Goal: Task Accomplishment & Management: Use online tool/utility

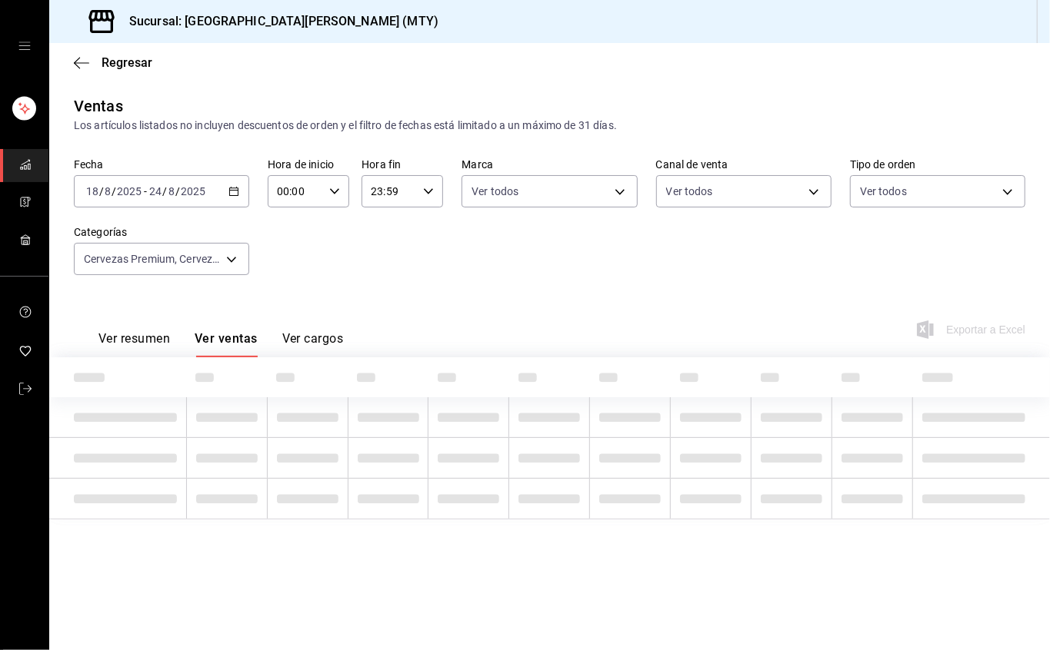
type input "7e659b64-7ff5-475f-a517-37ab326a9e25,08c30453-6431-4fdc-8b6e-055937f4249c,a9dd9…"
type input "993182a7-2c84-4ec8-9ef4-4438dae30c02"
type input "PARROT,UBER_EATS,RAPPI,DIDI_FOOD,ONLINE"
type input "96359a79-f33f-45b3-934b-2867b65d345c,c6fcd88e-9977-4e7e-951e-e2b9f3ed99d5,482ce…"
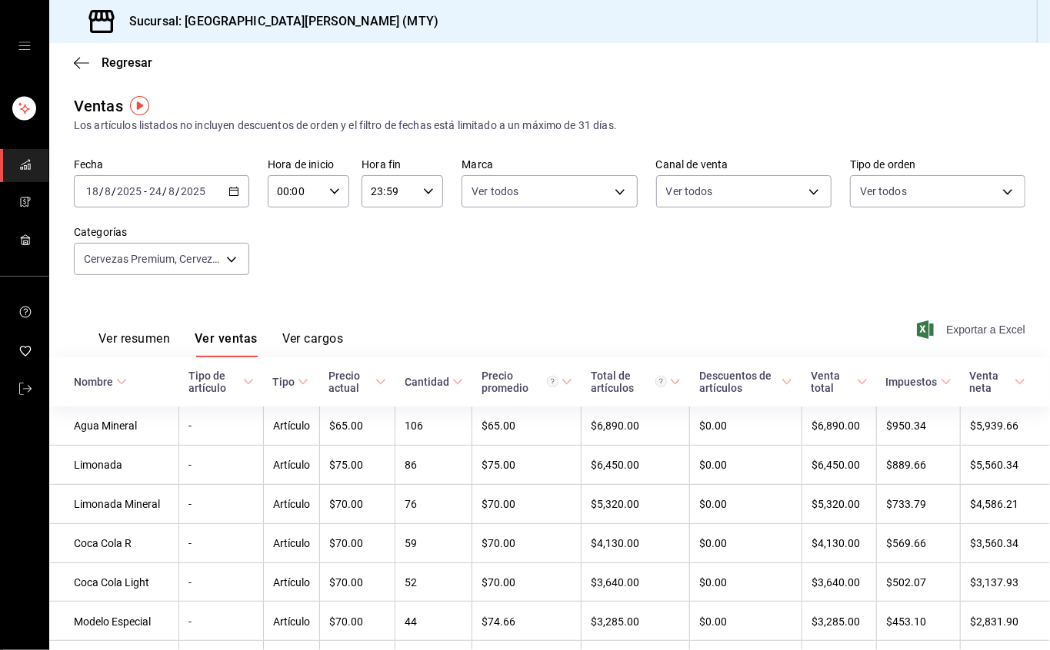
click at [960, 340] on div "Ver resumen Ver ventas Ver cargos Exportar a Excel" at bounding box center [549, 326] width 1000 height 64
click at [960, 329] on font "Exportar a Excel" at bounding box center [985, 330] width 79 height 12
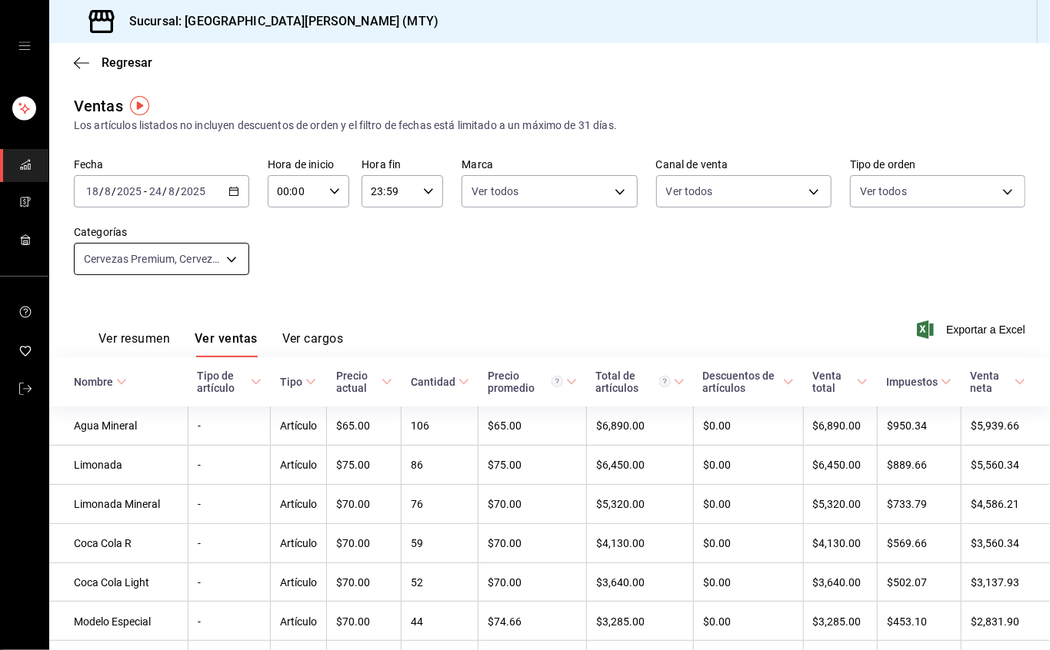
click at [231, 256] on body "Sucursal: San [PERSON_NAME] Grill (MTY) Regresar Ventas Los artículos listados …" at bounding box center [525, 325] width 1050 height 650
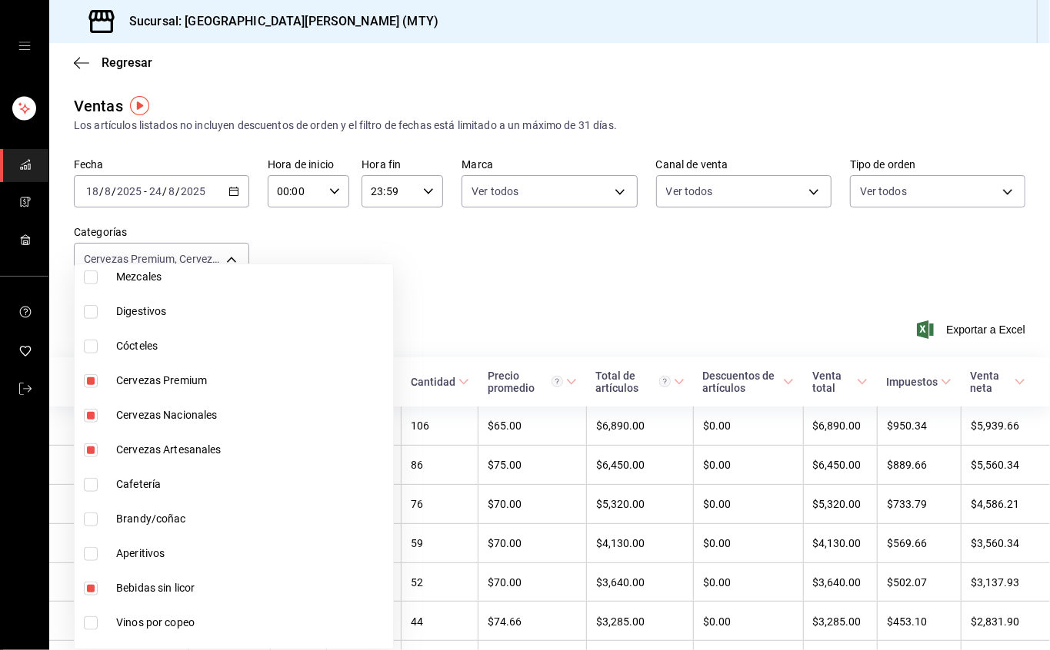
scroll to position [847, 0]
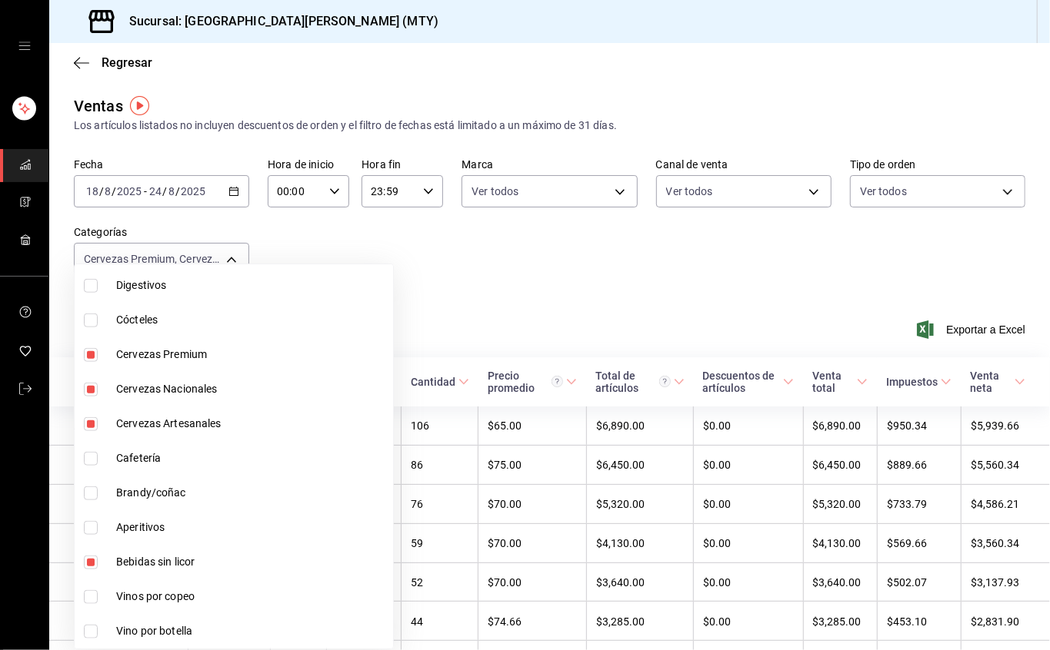
click at [88, 561] on input "checkbox" at bounding box center [91, 563] width 14 height 14
checkbox input "false"
type input "7e659b64-7ff5-475f-a517-37ab326a9e25,08c30453-6431-4fdc-8b6e-055937f4249c,2fe46…"
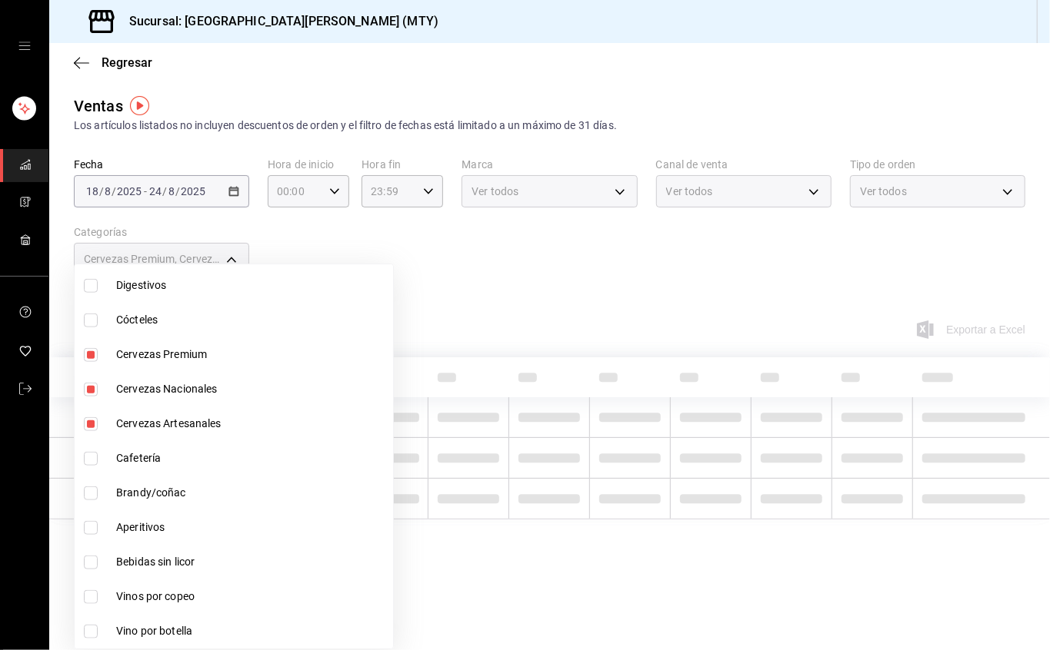
click at [89, 561] on input "checkbox" at bounding box center [91, 563] width 14 height 14
checkbox input "true"
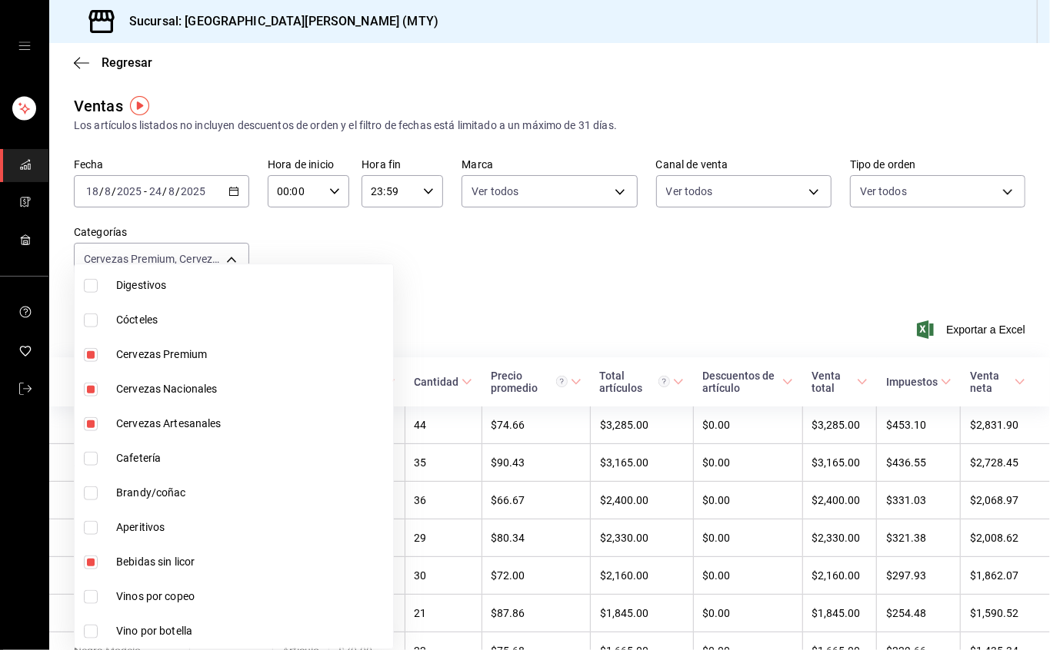
type input "7e659b64-7ff5-475f-a517-37ab326a9e25,08c30453-6431-4fdc-8b6e-055937f4249c,2fe46…"
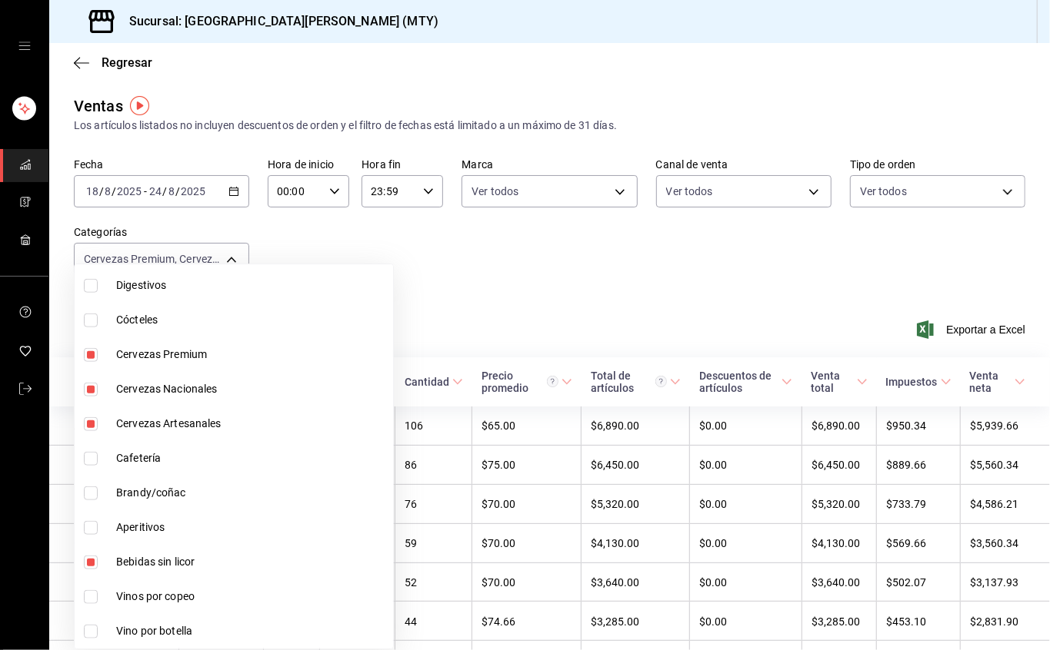
click at [457, 232] on div at bounding box center [525, 325] width 1050 height 650
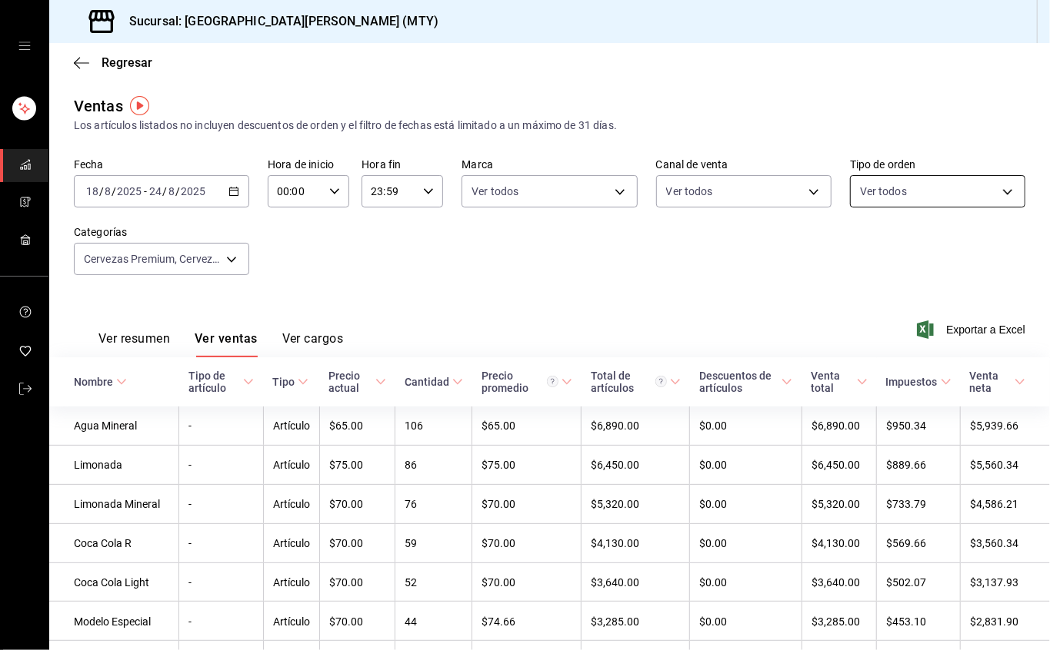
click at [905, 178] on body "Sucursal: San [PERSON_NAME] Grill (MTY) Regresar Ventas Los artículos listados …" at bounding box center [525, 325] width 1050 height 650
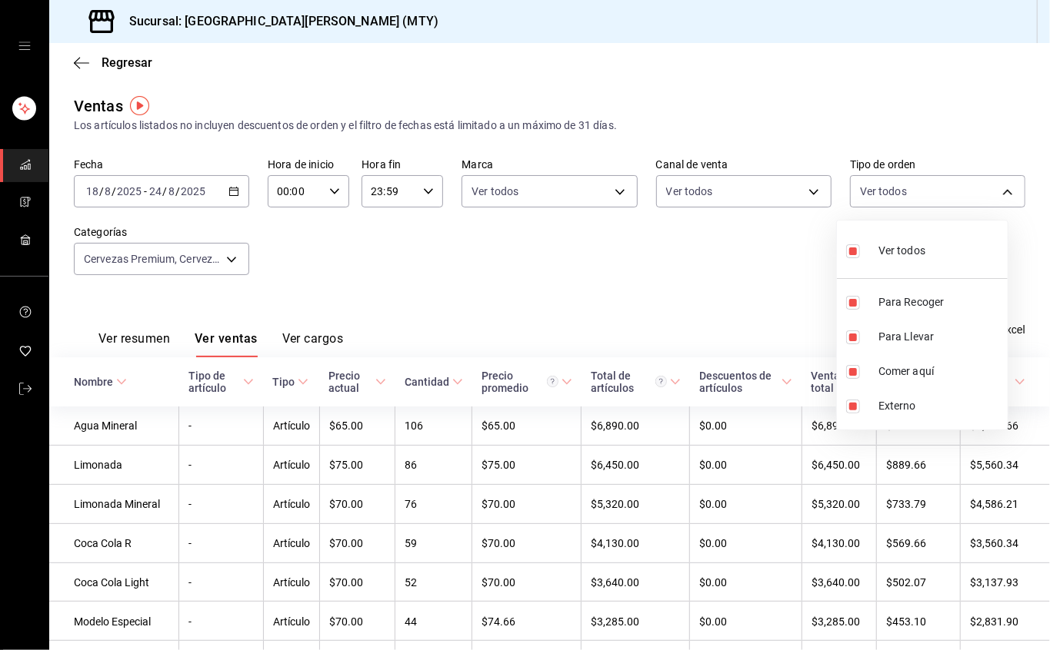
click at [886, 238] on div "Ver todos" at bounding box center [885, 249] width 79 height 33
checkbox input "false"
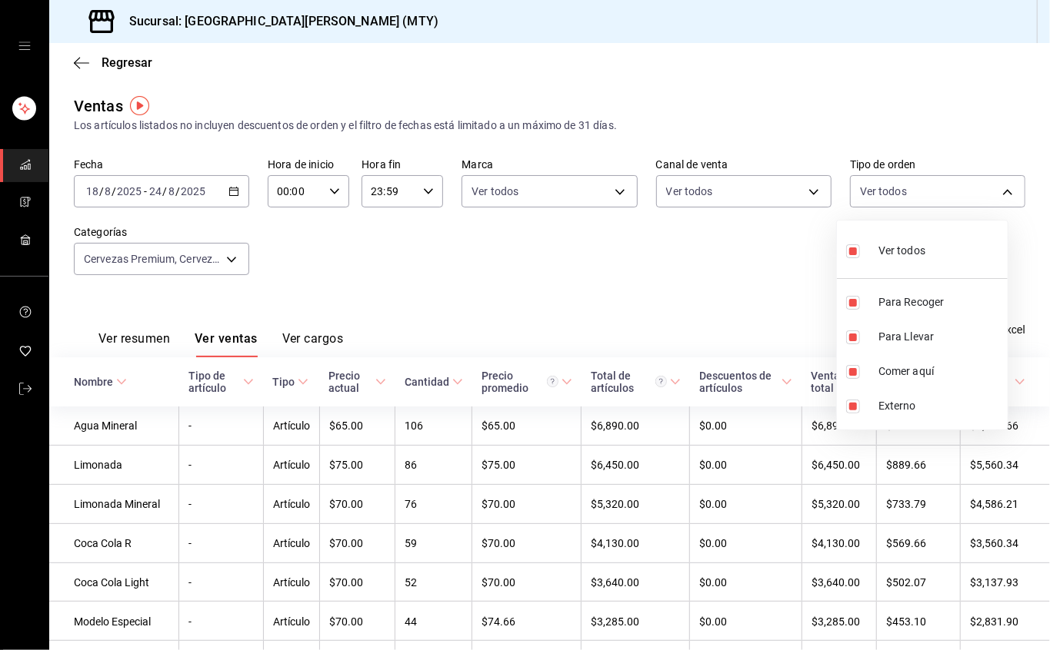
checkbox input "false"
click at [985, 189] on div at bounding box center [525, 325] width 1050 height 650
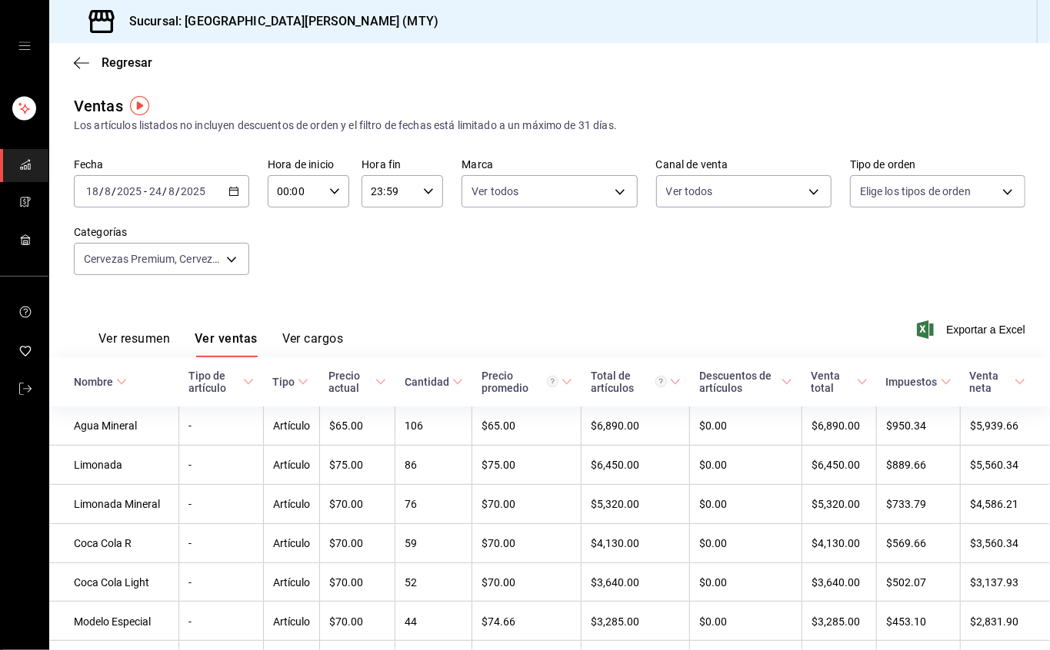
click at [985, 189] on body "Sucursal: San [PERSON_NAME] Grill (MTY) Regresar Ventas Los artículos listados …" at bounding box center [525, 325] width 1050 height 650
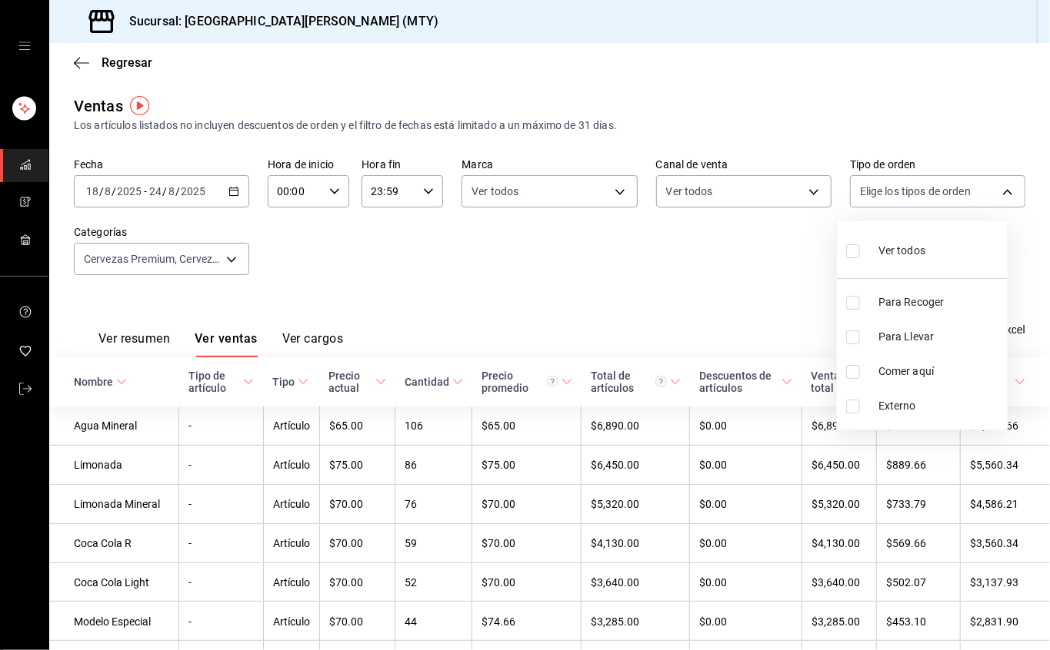
click at [843, 248] on li "Ver todos" at bounding box center [922, 249] width 171 height 45
type input "96359a79-f33f-45b3-934b-2867b65d345c,c6fcd88e-9977-4e7e-951e-e2b9f3ed99d5,482ce…"
checkbox input "true"
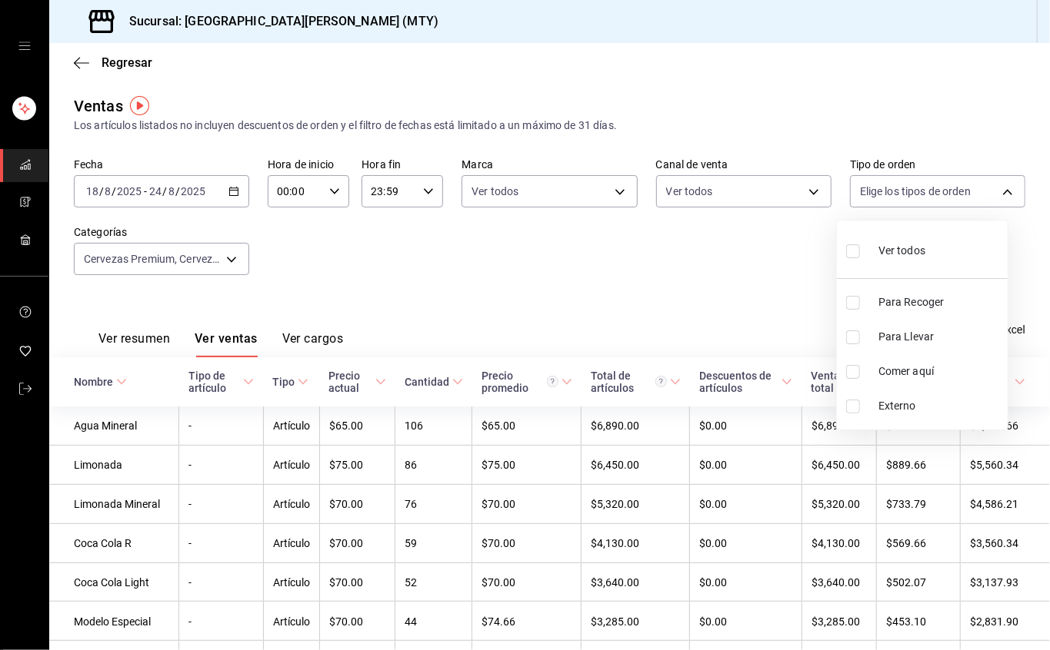
checkbox input "true"
click at [681, 292] on div at bounding box center [525, 325] width 1050 height 650
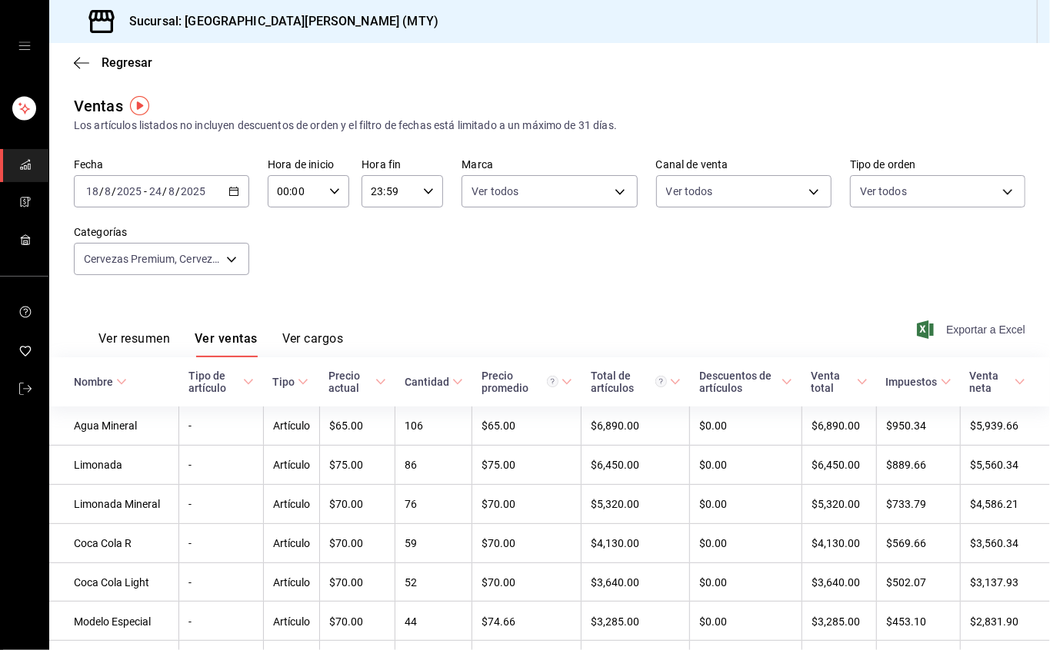
click at [947, 326] on font "Exportar a Excel" at bounding box center [985, 330] width 79 height 12
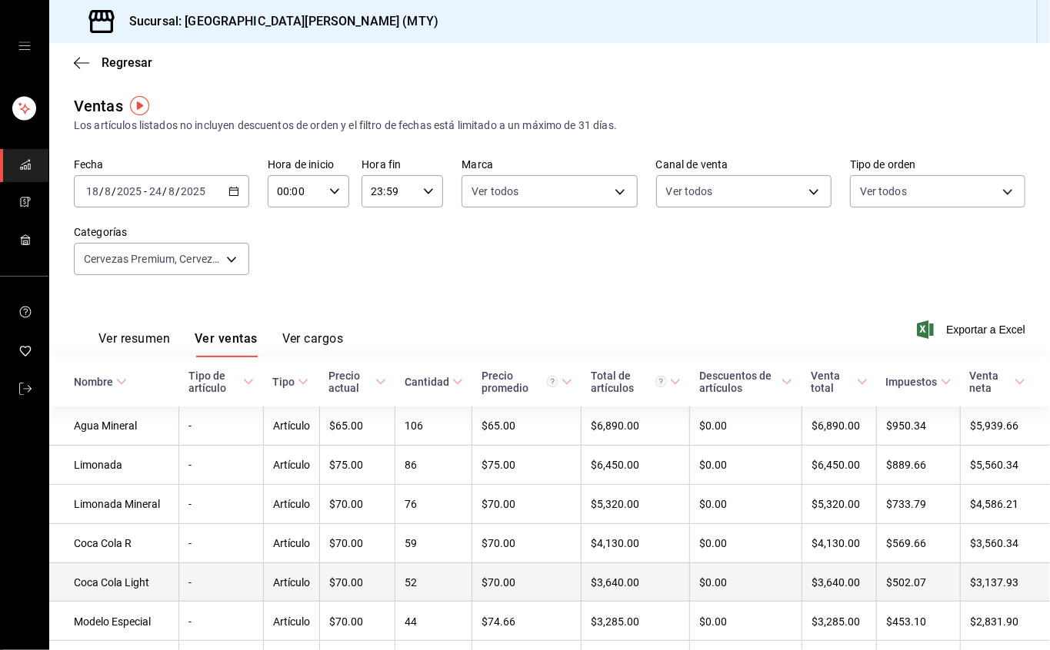
scroll to position [205, 0]
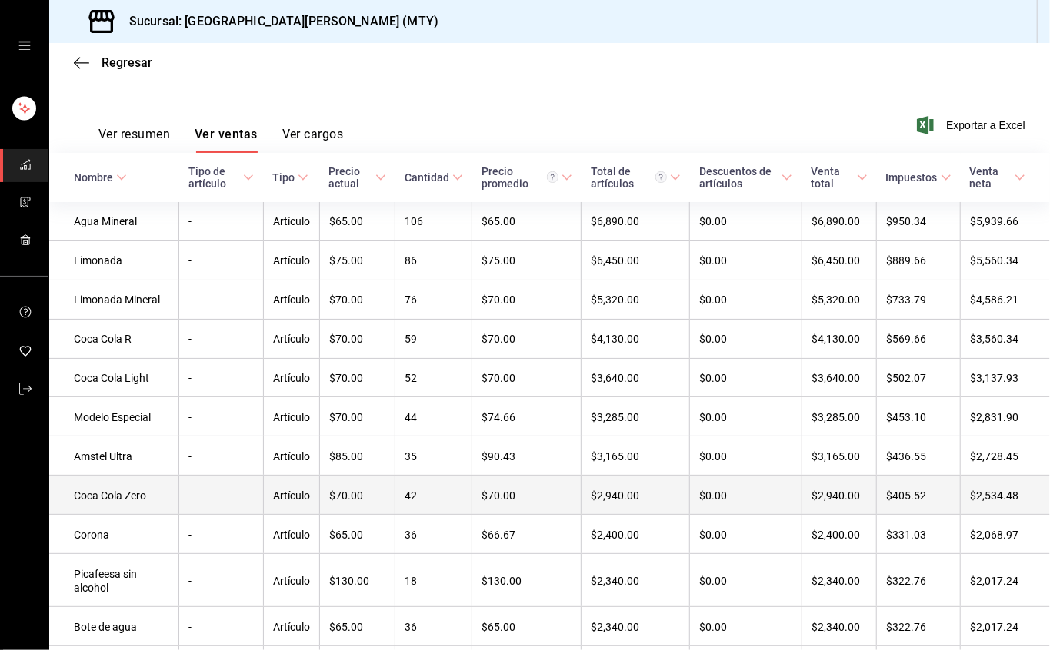
drag, startPoint x: 90, startPoint y: 164, endPoint x: 760, endPoint y: 551, distance: 774.4
click at [105, 173] on th "Nombre" at bounding box center [114, 177] width 130 height 49
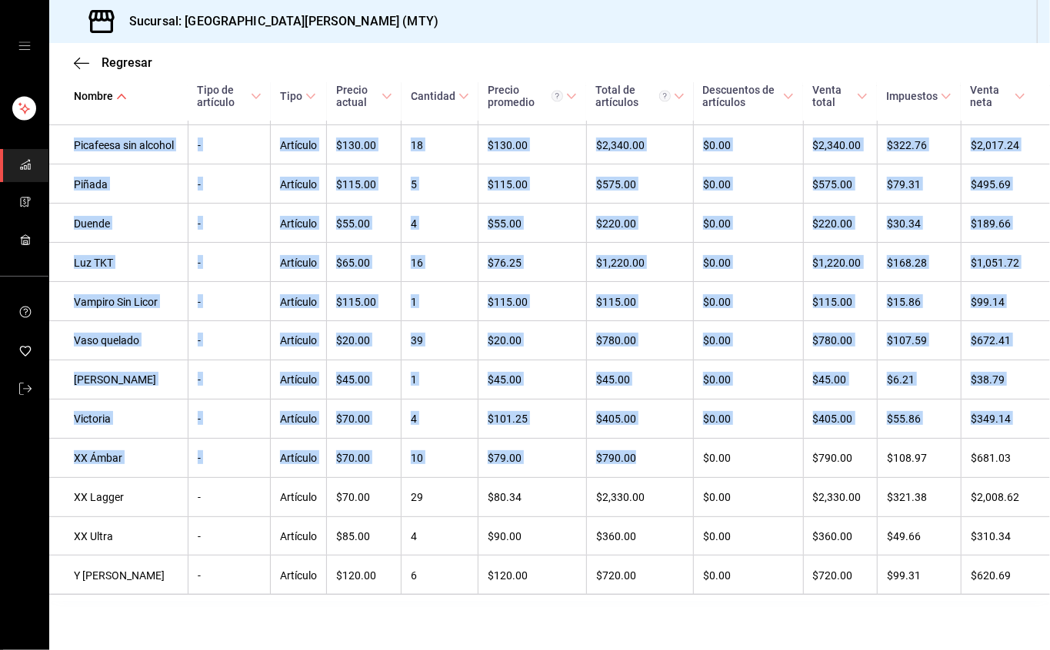
scroll to position [2114, 0]
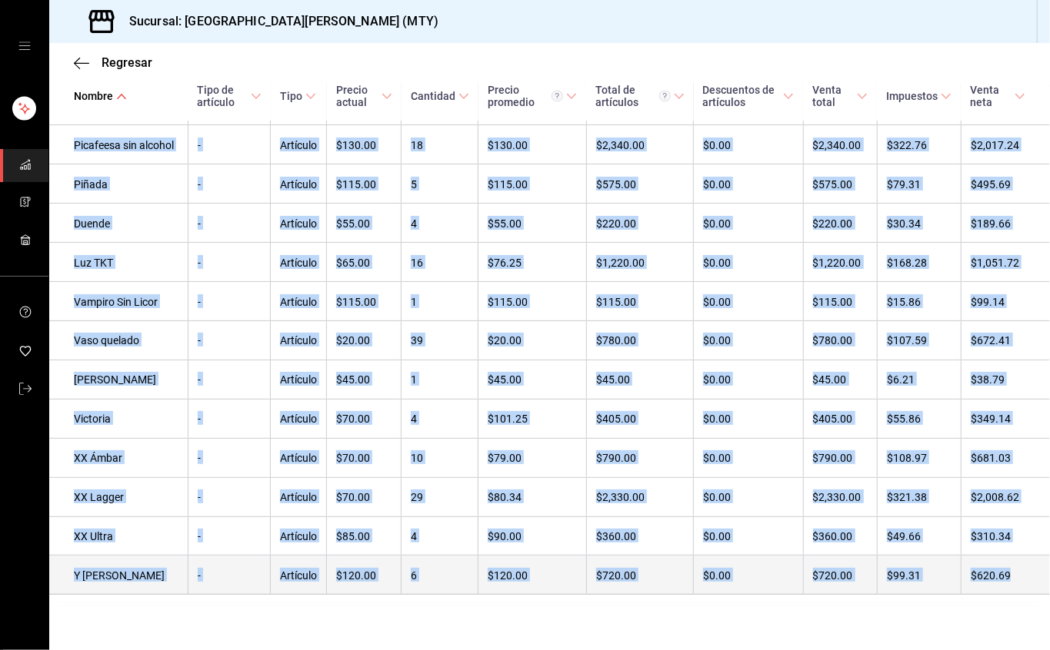
drag, startPoint x: 760, startPoint y: 551, endPoint x: 992, endPoint y: 585, distance: 233.9
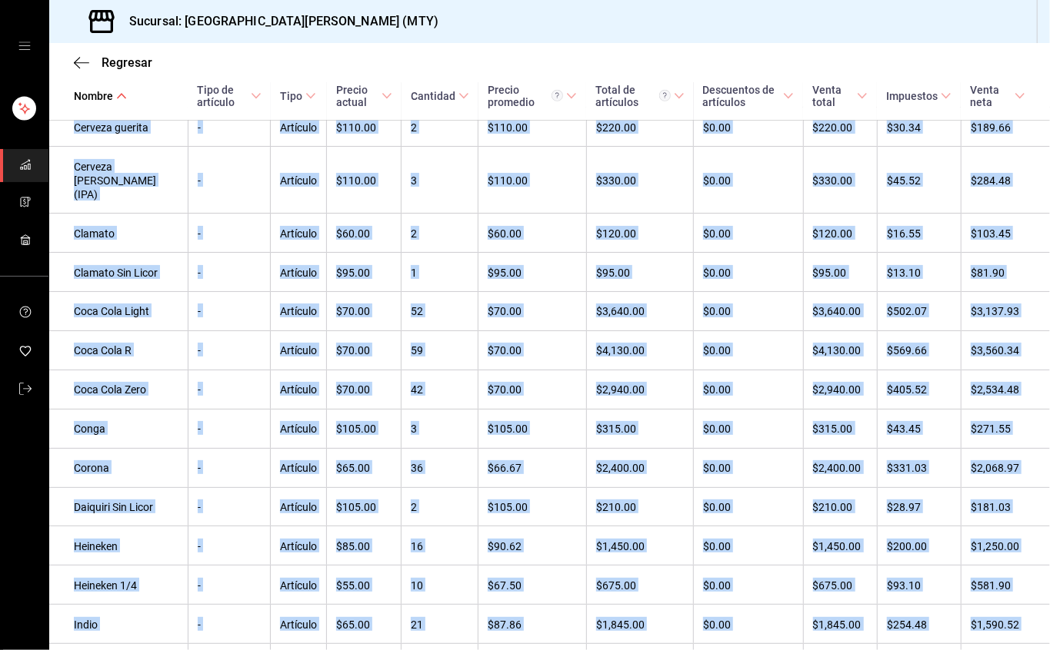
scroll to position [0, 0]
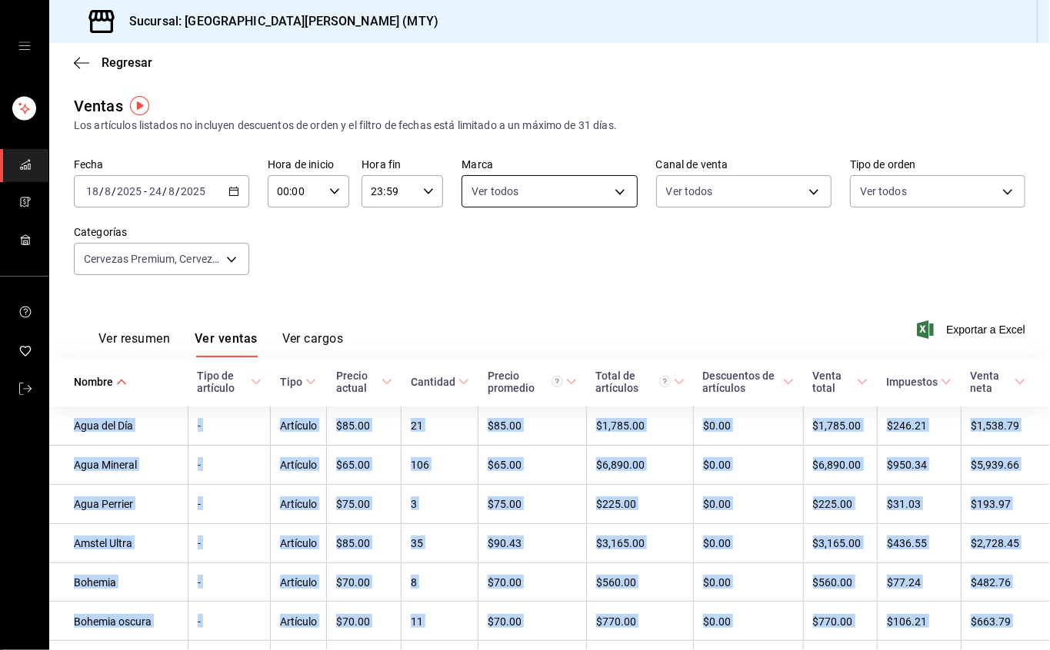
click at [619, 186] on body "Sucursal: San [PERSON_NAME] Grill (MTY) Regresar Ventas Los artículos listados …" at bounding box center [525, 325] width 1050 height 650
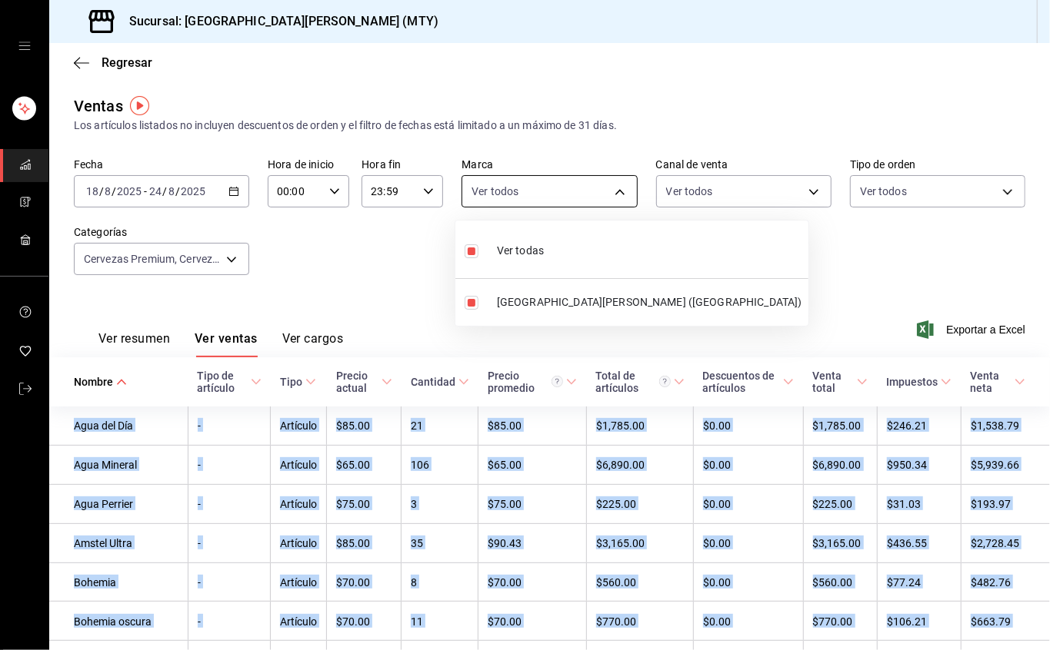
click at [619, 186] on div at bounding box center [525, 325] width 1050 height 650
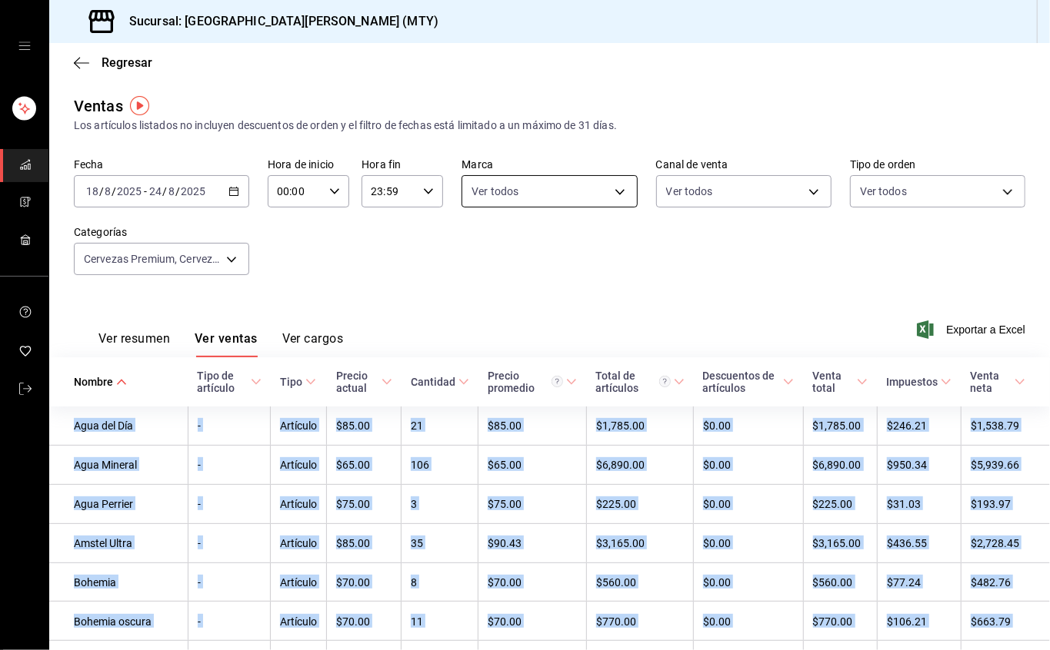
click at [619, 186] on body "Sucursal: San [PERSON_NAME] Grill (MTY) Regresar Ventas Los artículos listados …" at bounding box center [525, 325] width 1050 height 650
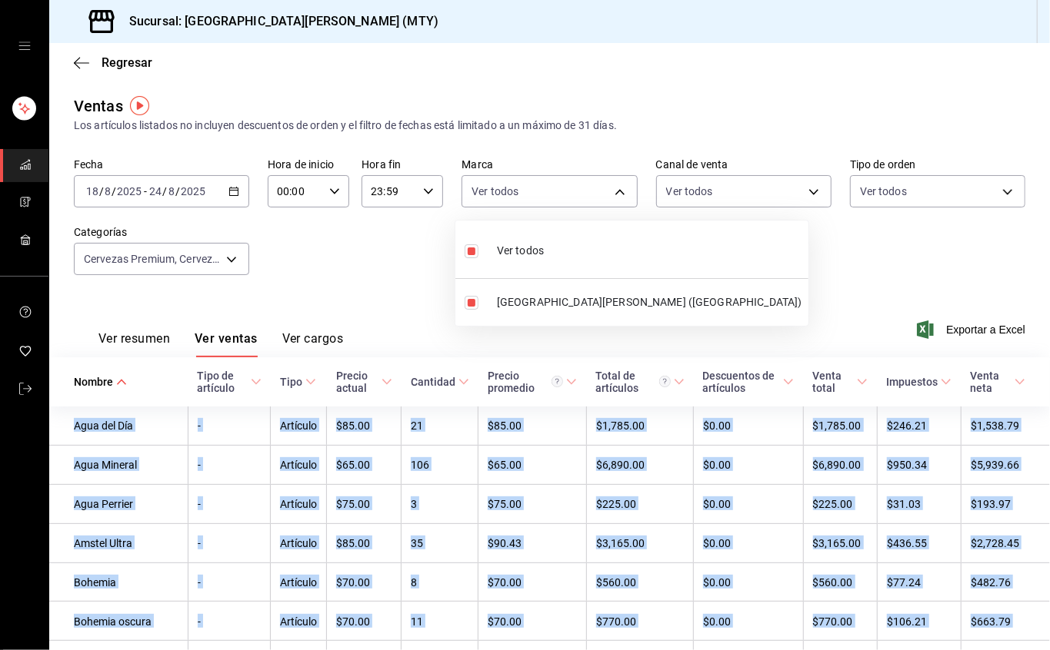
click at [474, 252] on input "checkbox" at bounding box center [471, 252] width 14 height 14
checkbox input "false"
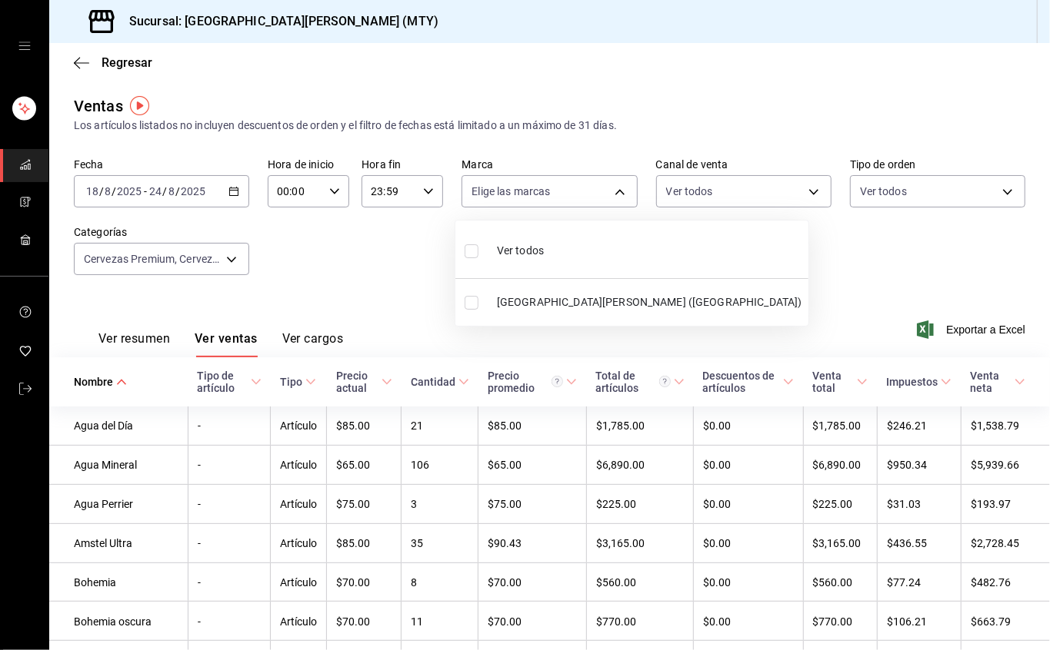
click at [621, 192] on div at bounding box center [525, 325] width 1050 height 650
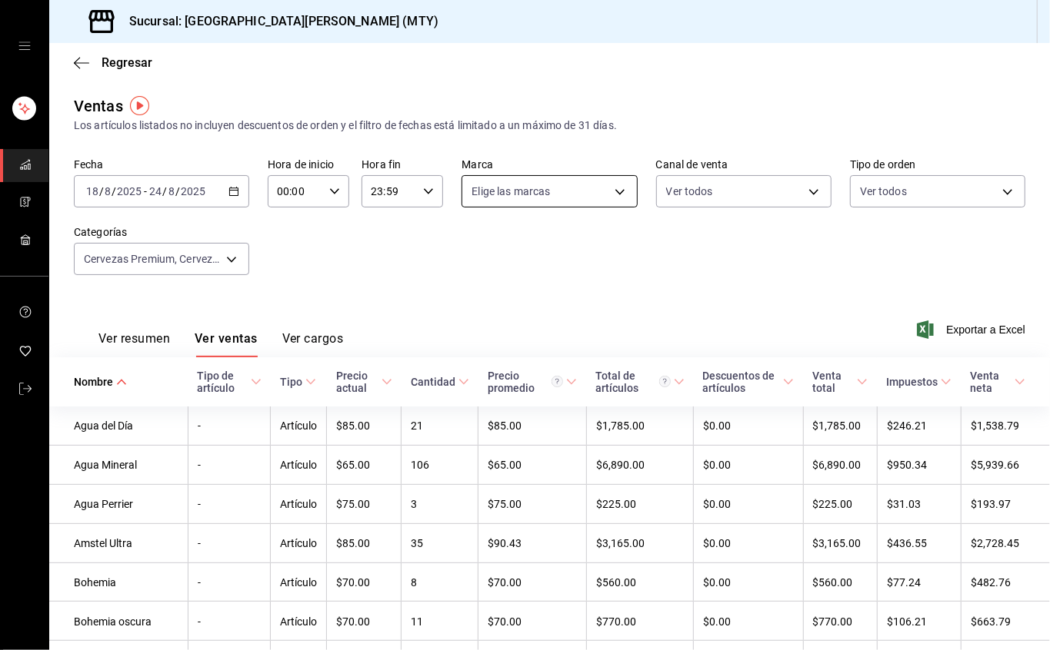
click at [612, 188] on body "Sucursal: San [PERSON_NAME] Grill (MTY) Regresar Ventas Los artículos listados …" at bounding box center [525, 325] width 1050 height 650
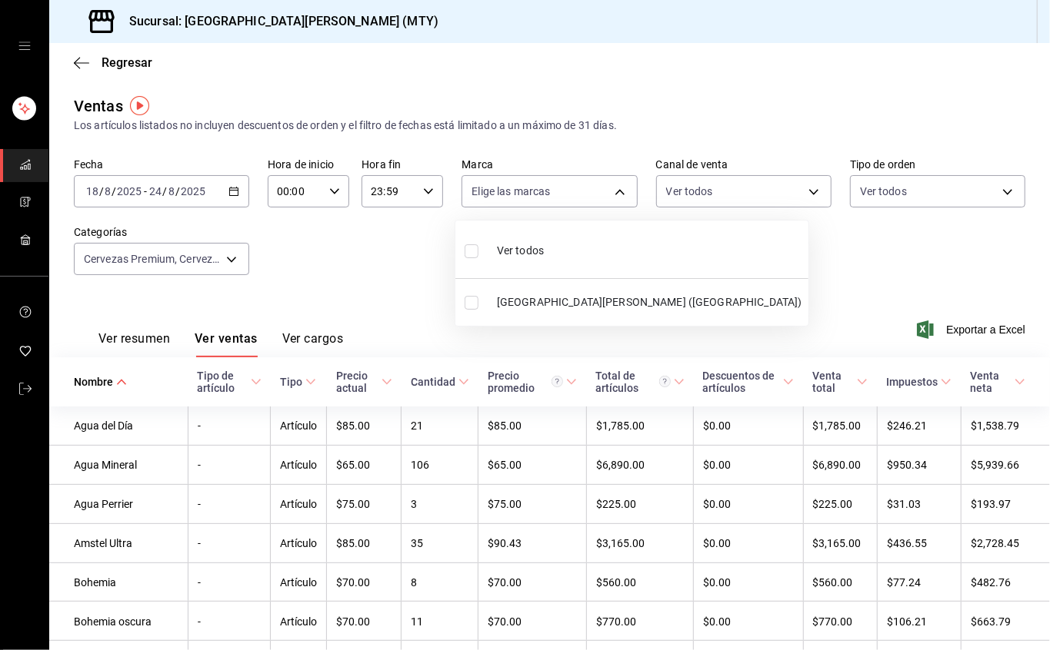
click at [469, 251] on input "checkbox" at bounding box center [471, 252] width 14 height 14
checkbox input "true"
type input "993182a7-2c84-4ec8-9ef4-4438dae30c02"
checkbox input "true"
click at [786, 237] on div at bounding box center [525, 325] width 1050 height 650
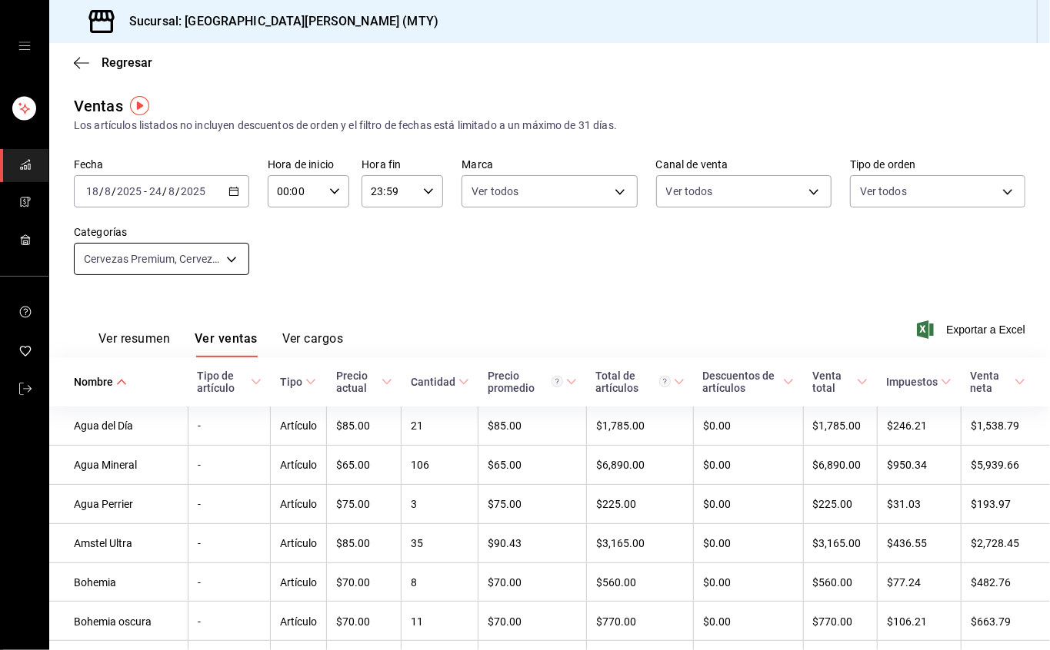
click at [237, 261] on body "Sucursal: San [PERSON_NAME] Grill (MTY) Regresar Ventas Los artículos listados …" at bounding box center [525, 325] width 1050 height 650
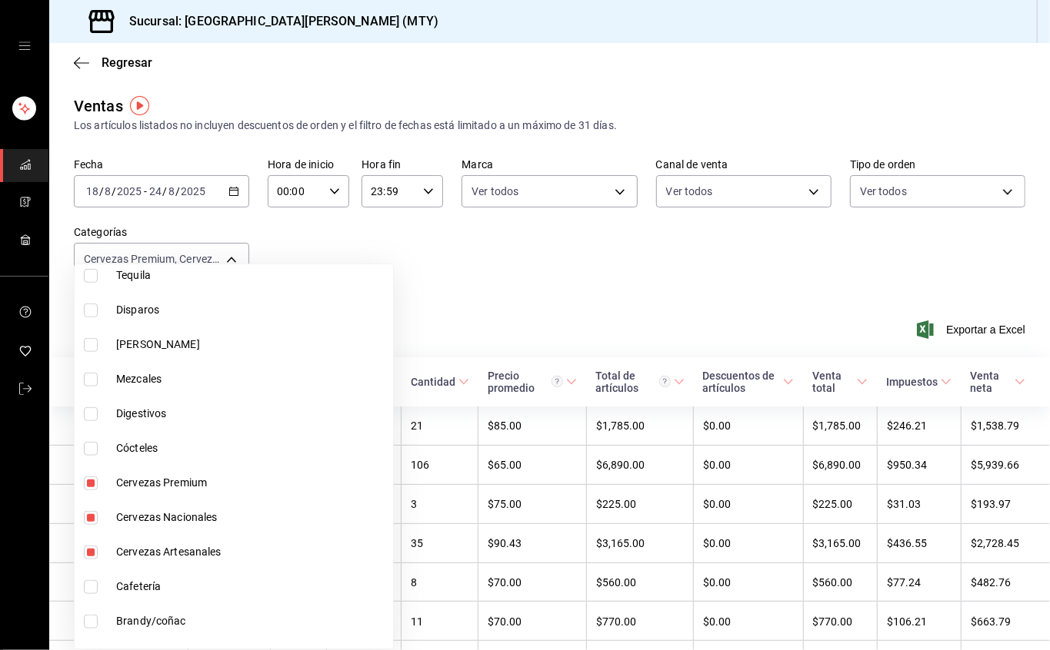
scroll to position [847, 0]
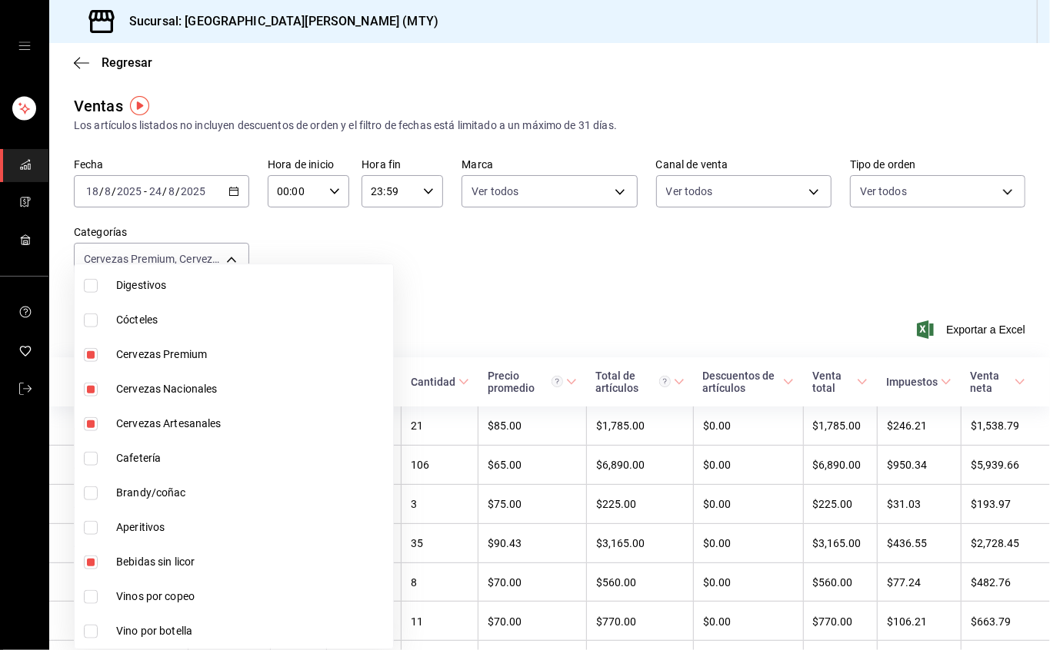
click at [487, 244] on div at bounding box center [525, 325] width 1050 height 650
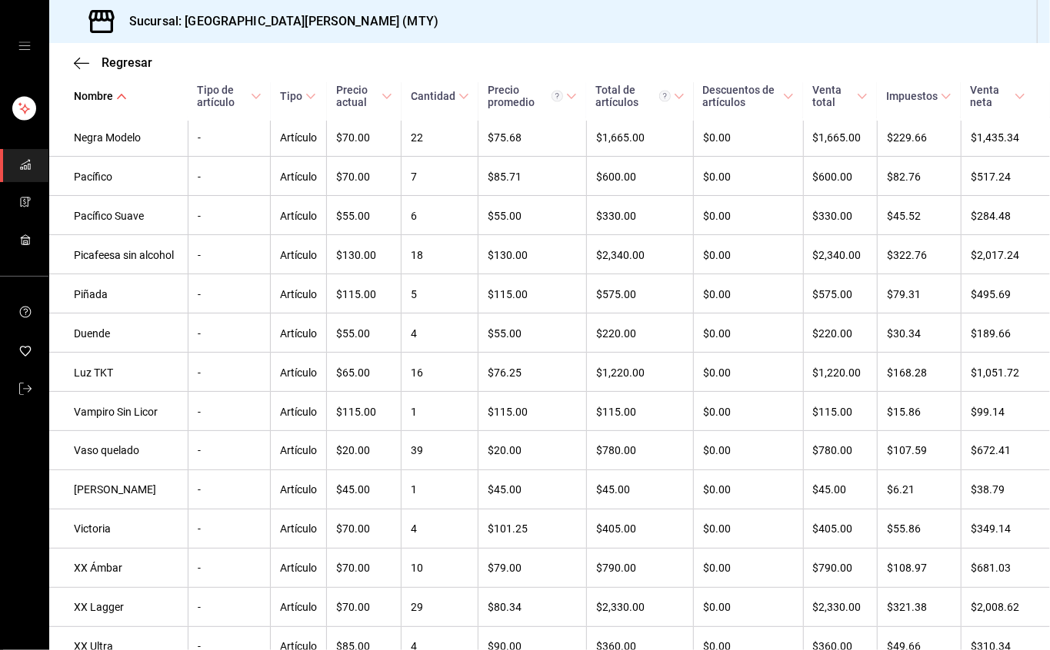
scroll to position [2114, 0]
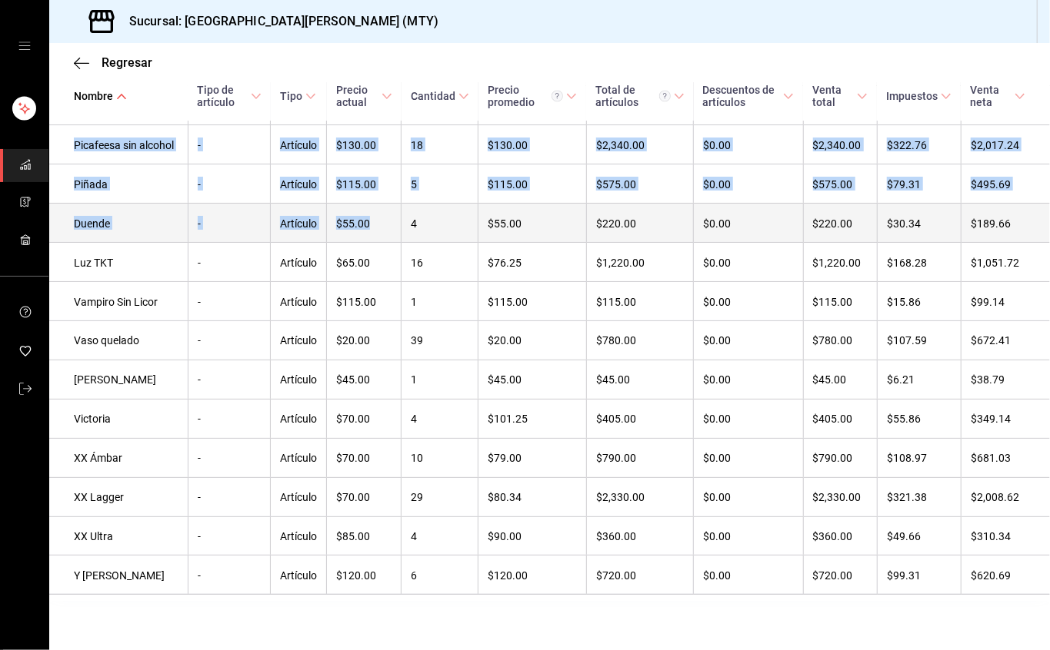
drag, startPoint x: 990, startPoint y: 609, endPoint x: 363, endPoint y: 191, distance: 753.6
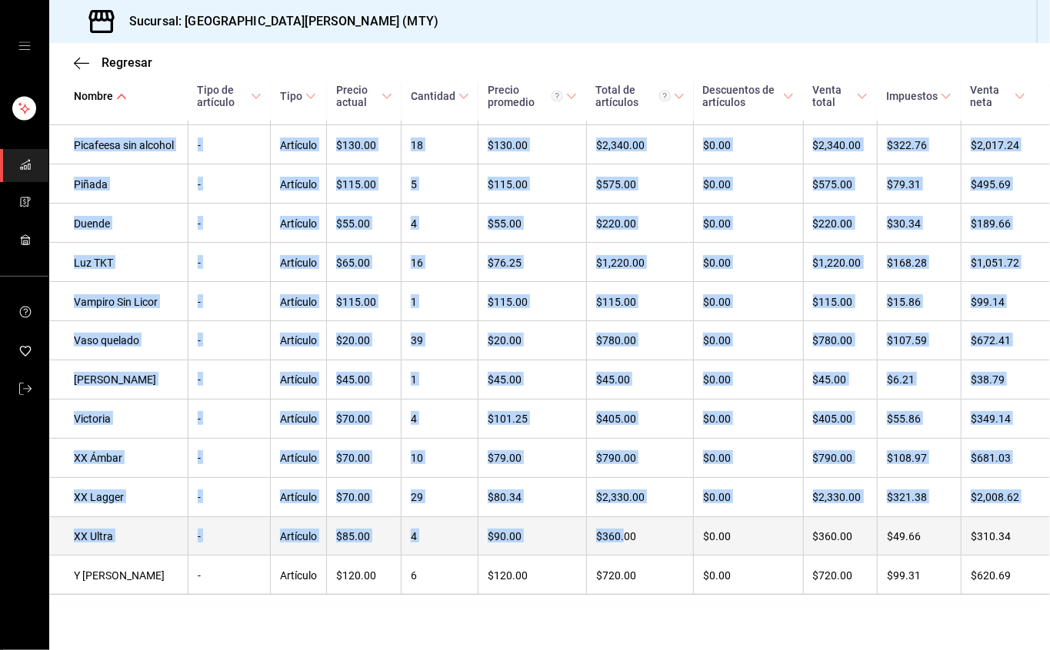
drag, startPoint x: 54, startPoint y: 400, endPoint x: 734, endPoint y: 554, distance: 696.9
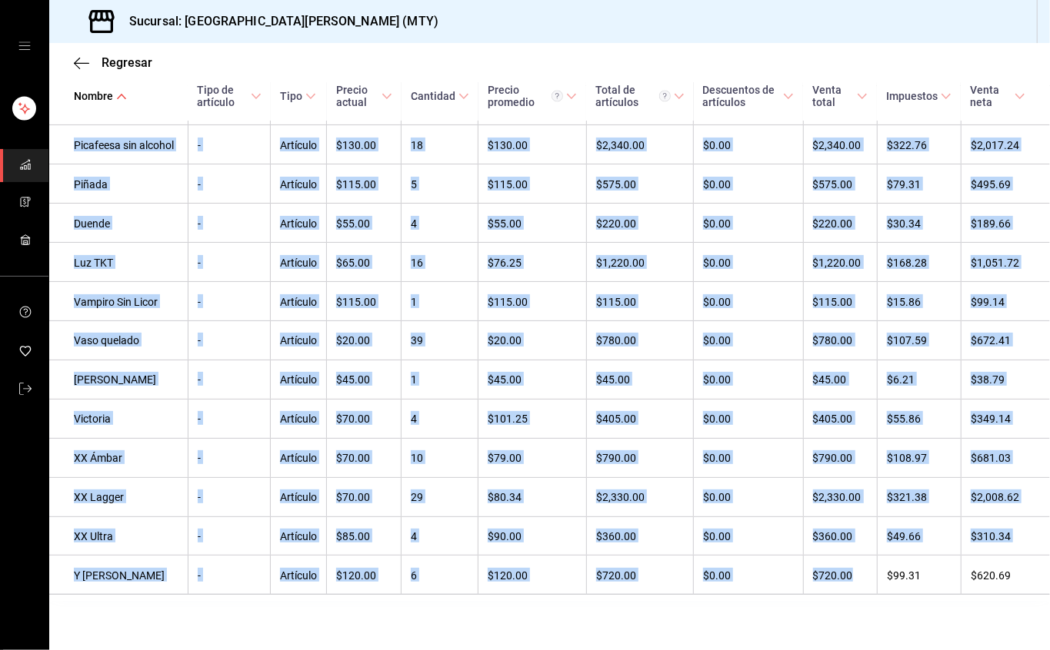
drag, startPoint x: 850, startPoint y: 574, endPoint x: 274, endPoint y: 670, distance: 584.0
click at [274, 650] on html "Sucursal: San [PERSON_NAME] Grill (MTY) Regresar Ventas Los artículos listados …" at bounding box center [525, 325] width 1050 height 650
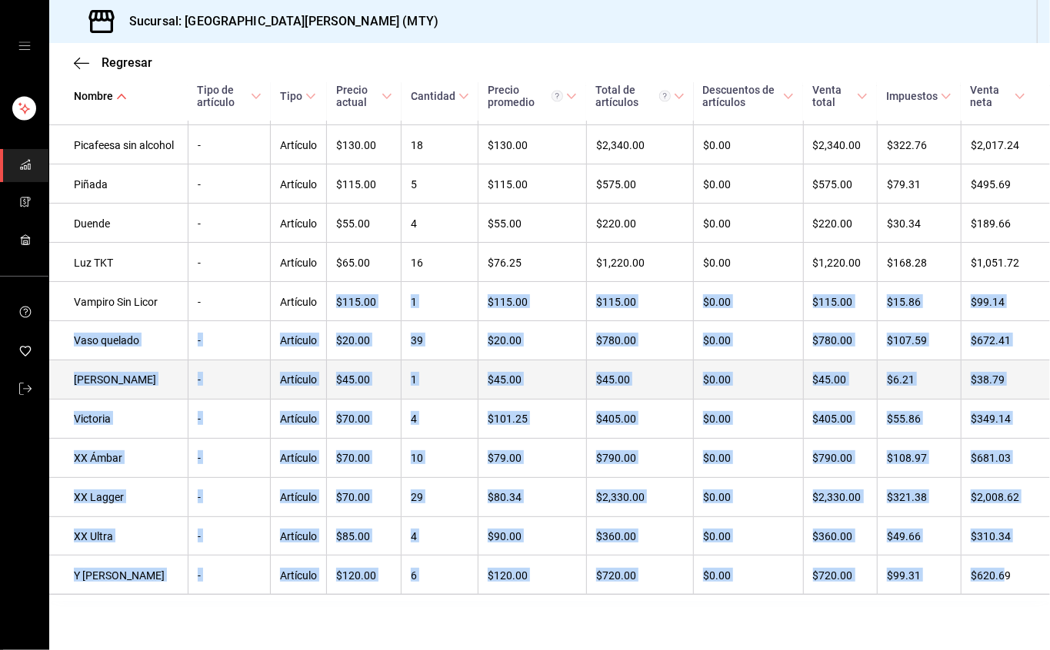
drag, startPoint x: 958, startPoint y: 577, endPoint x: 373, endPoint y: 363, distance: 623.0
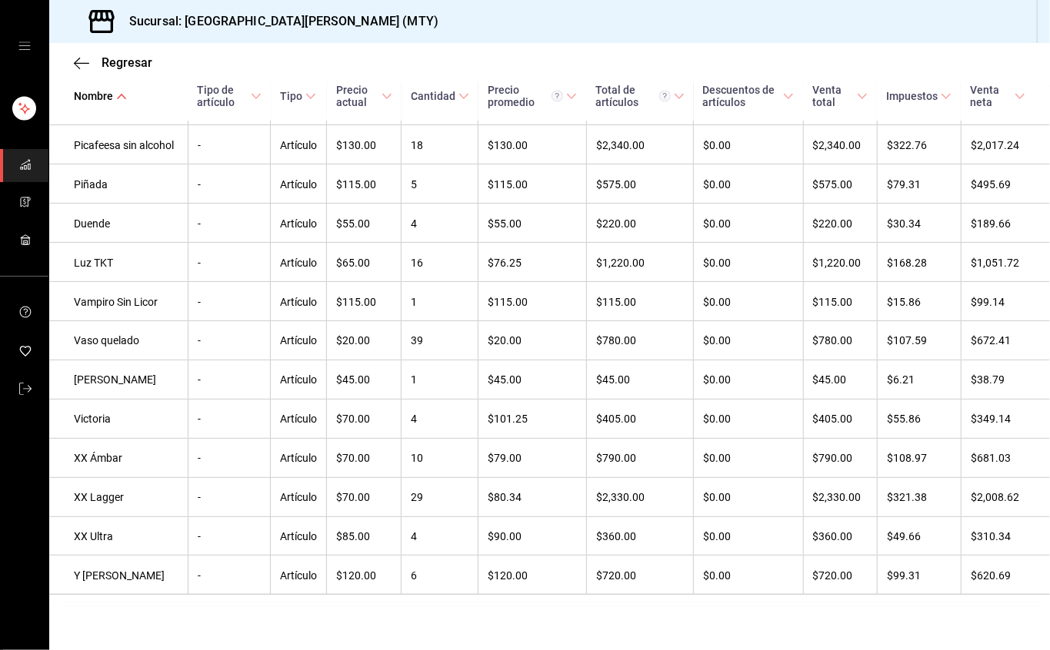
drag, startPoint x: 1020, startPoint y: 627, endPoint x: 1013, endPoint y: 621, distance: 9.3
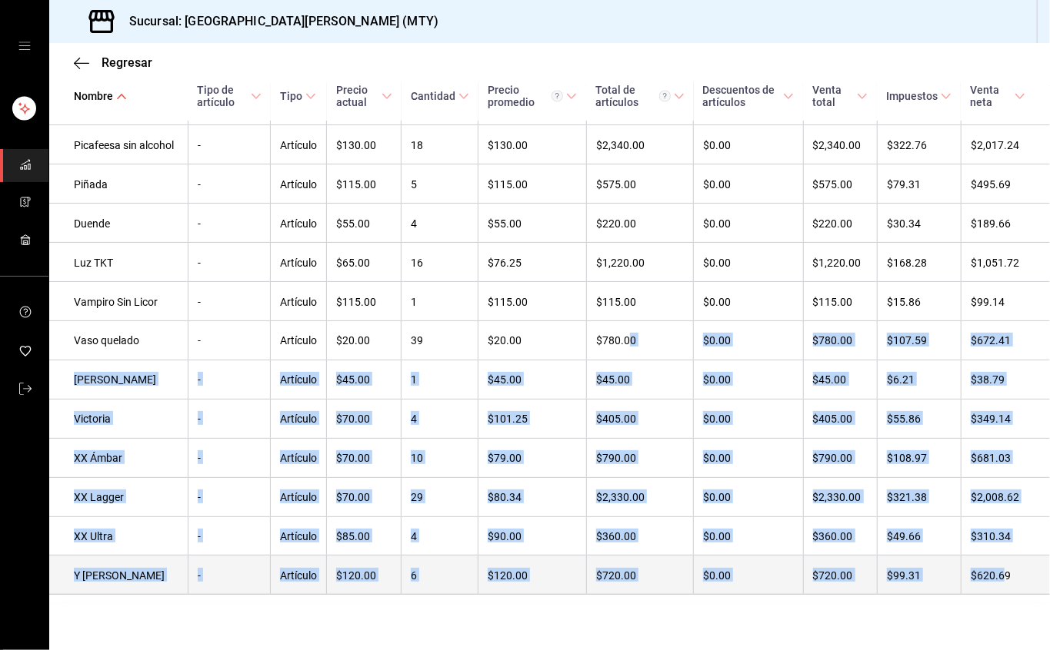
drag, startPoint x: 869, startPoint y: 504, endPoint x: 947, endPoint y: 572, distance: 103.6
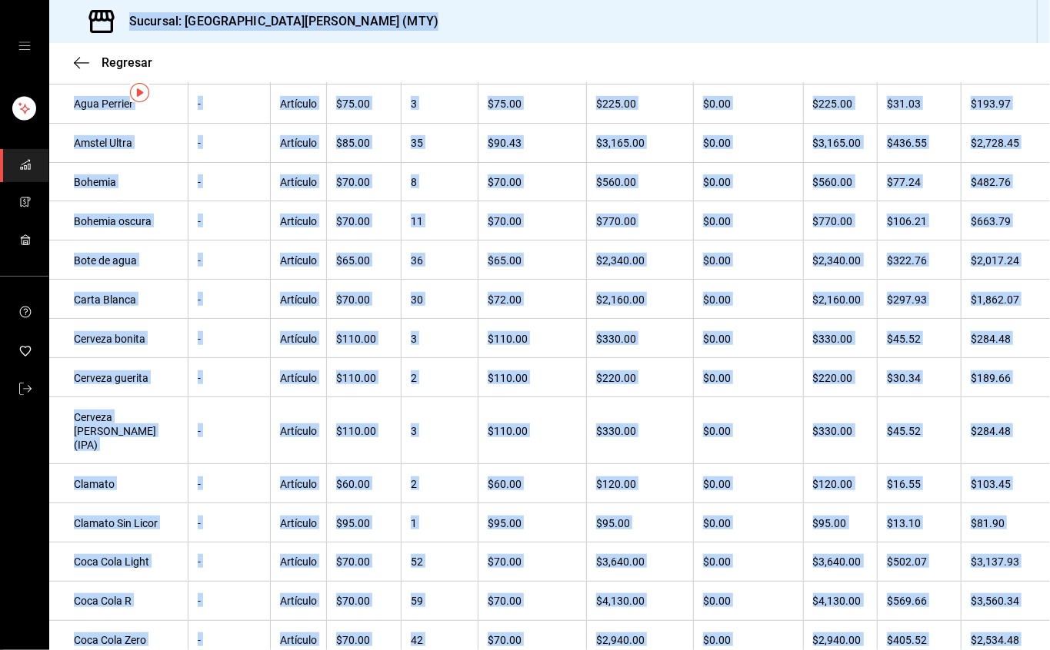
scroll to position [0, 0]
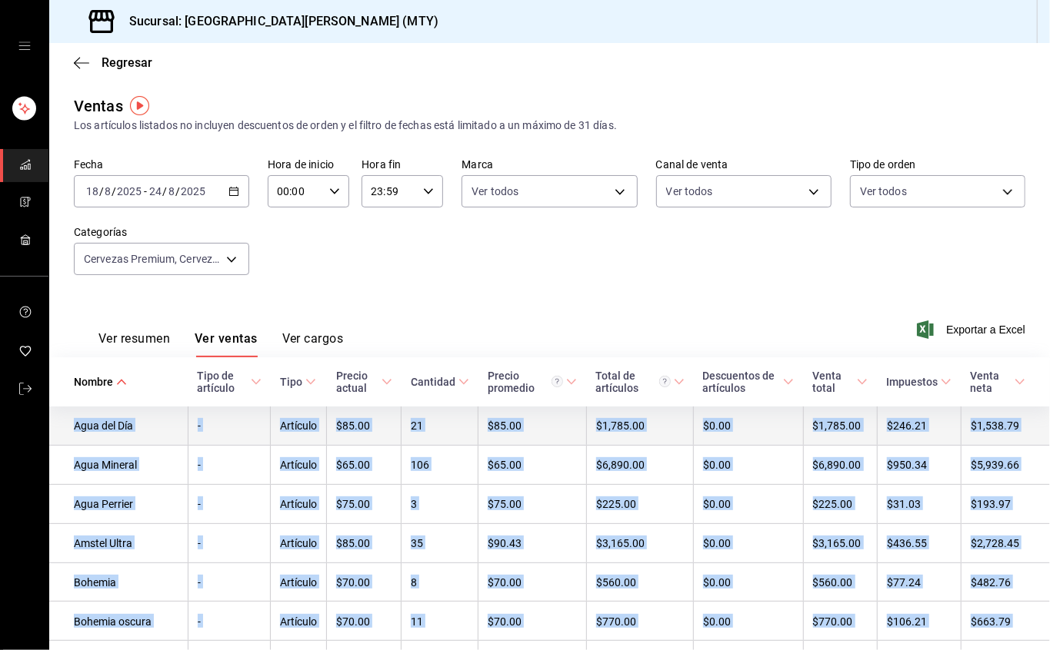
drag, startPoint x: 1001, startPoint y: 583, endPoint x: 71, endPoint y: 423, distance: 944.0
copy tbody "Lore ips Dol - Sitametc $61.07 71 $78.80 $8,641.75 $5.41 $7,891.85 $695.50 $0,9…"
